Goal: Task Accomplishment & Management: Manage account settings

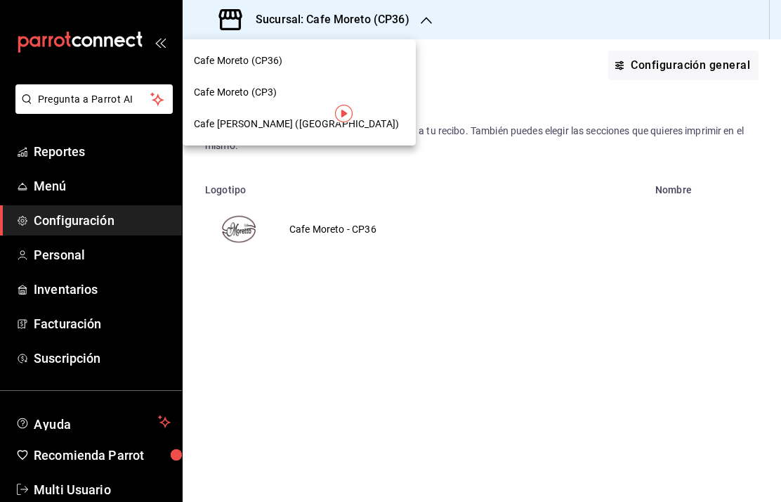
click at [62, 494] on div at bounding box center [390, 251] width 781 height 502
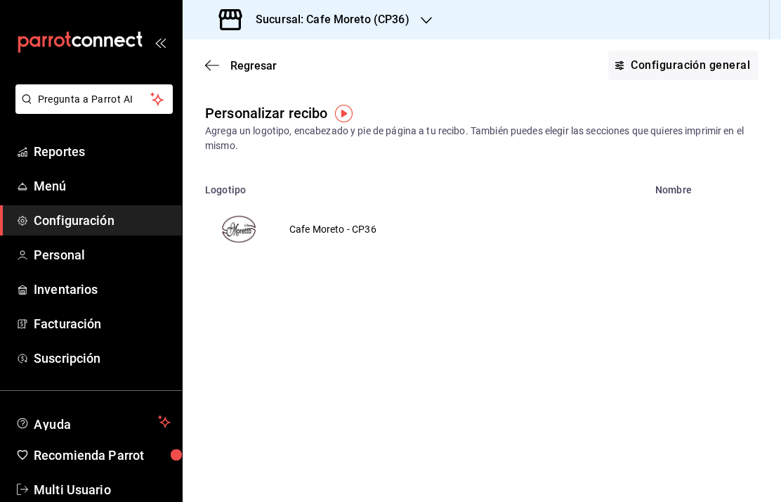
click at [65, 490] on span "Multi Usuario" at bounding box center [102, 489] width 137 height 19
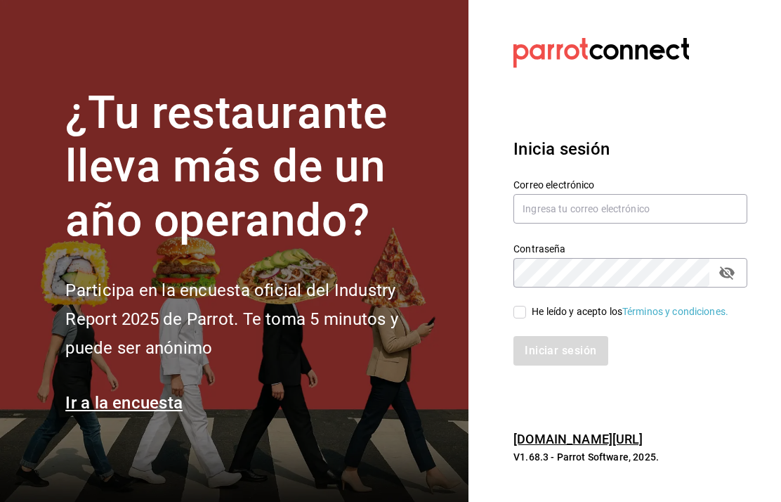
click at [575, 223] on input "text" at bounding box center [631, 209] width 234 height 30
type input "[EMAIL_ADDRESS][DOMAIN_NAME]"
click at [526, 318] on input "He leído y acepto los Términos y condiciones." at bounding box center [520, 312] width 13 height 13
checkbox input "true"
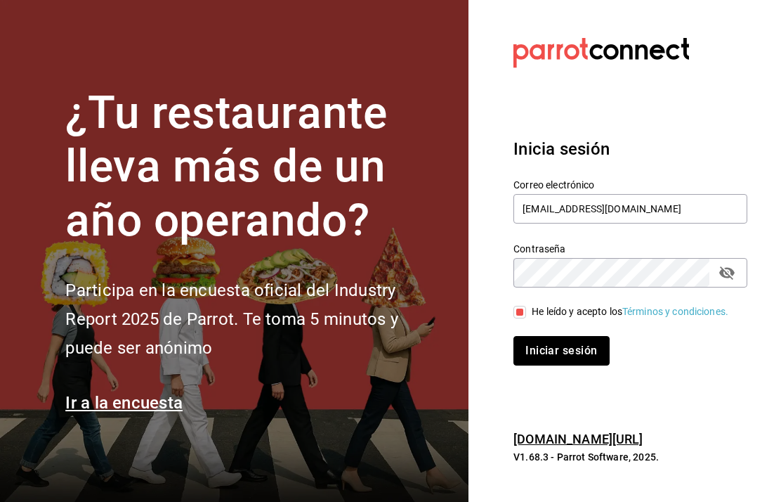
click at [568, 365] on button "Iniciar sesión" at bounding box center [562, 351] width 96 height 30
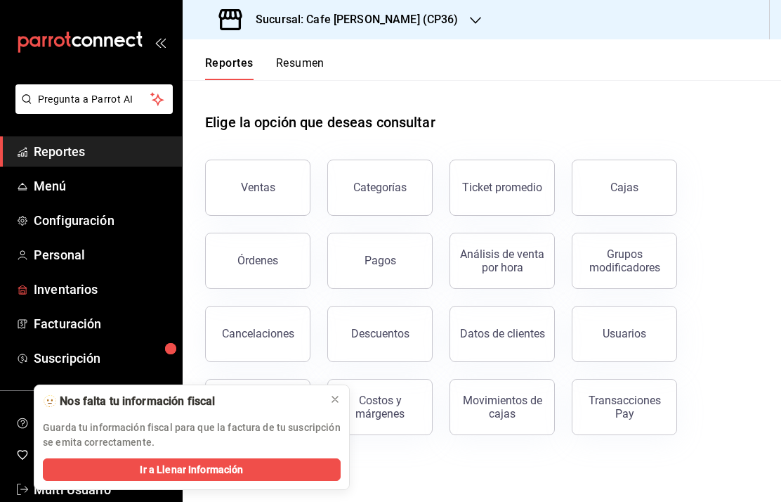
click at [80, 292] on span "Inventarios" at bounding box center [102, 289] width 137 height 19
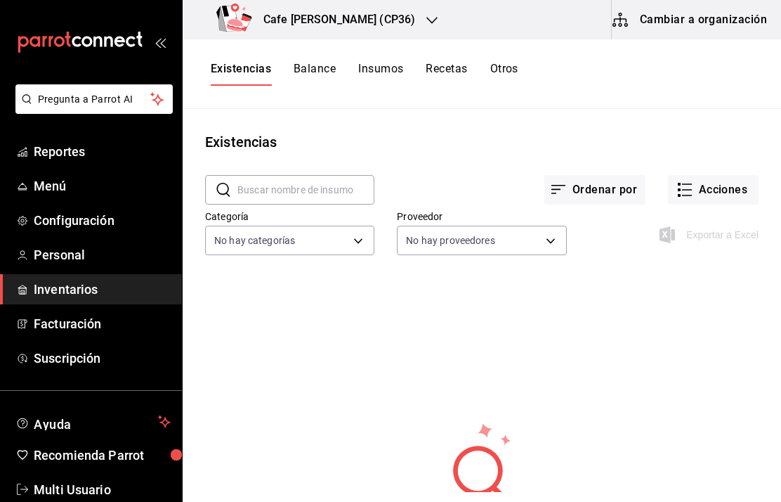
click at [680, 30] on button "Cambiar a organización" at bounding box center [691, 19] width 158 height 39
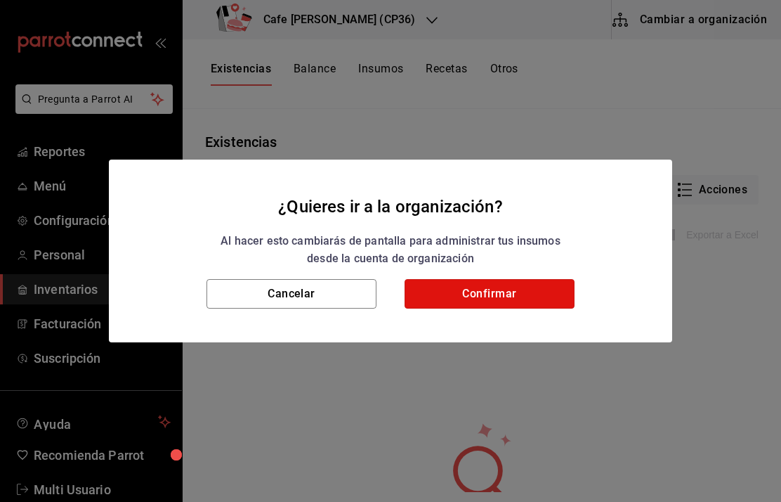
click at [504, 290] on button "Confirmar" at bounding box center [490, 294] width 170 height 30
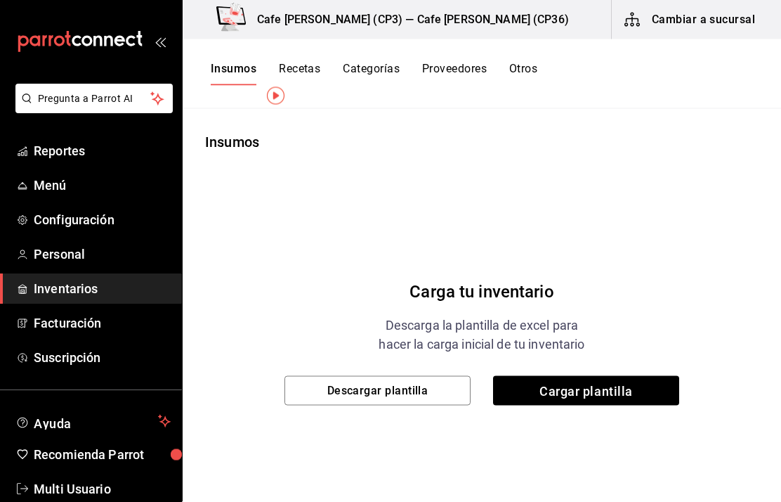
scroll to position [46, 0]
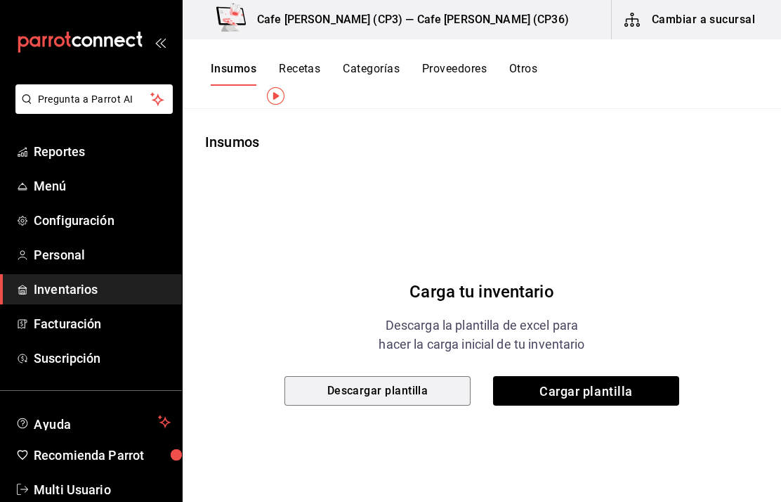
click at [377, 376] on button "Descargar plantilla" at bounding box center [378, 391] width 186 height 30
